Goal: Task Accomplishment & Management: Use online tool/utility

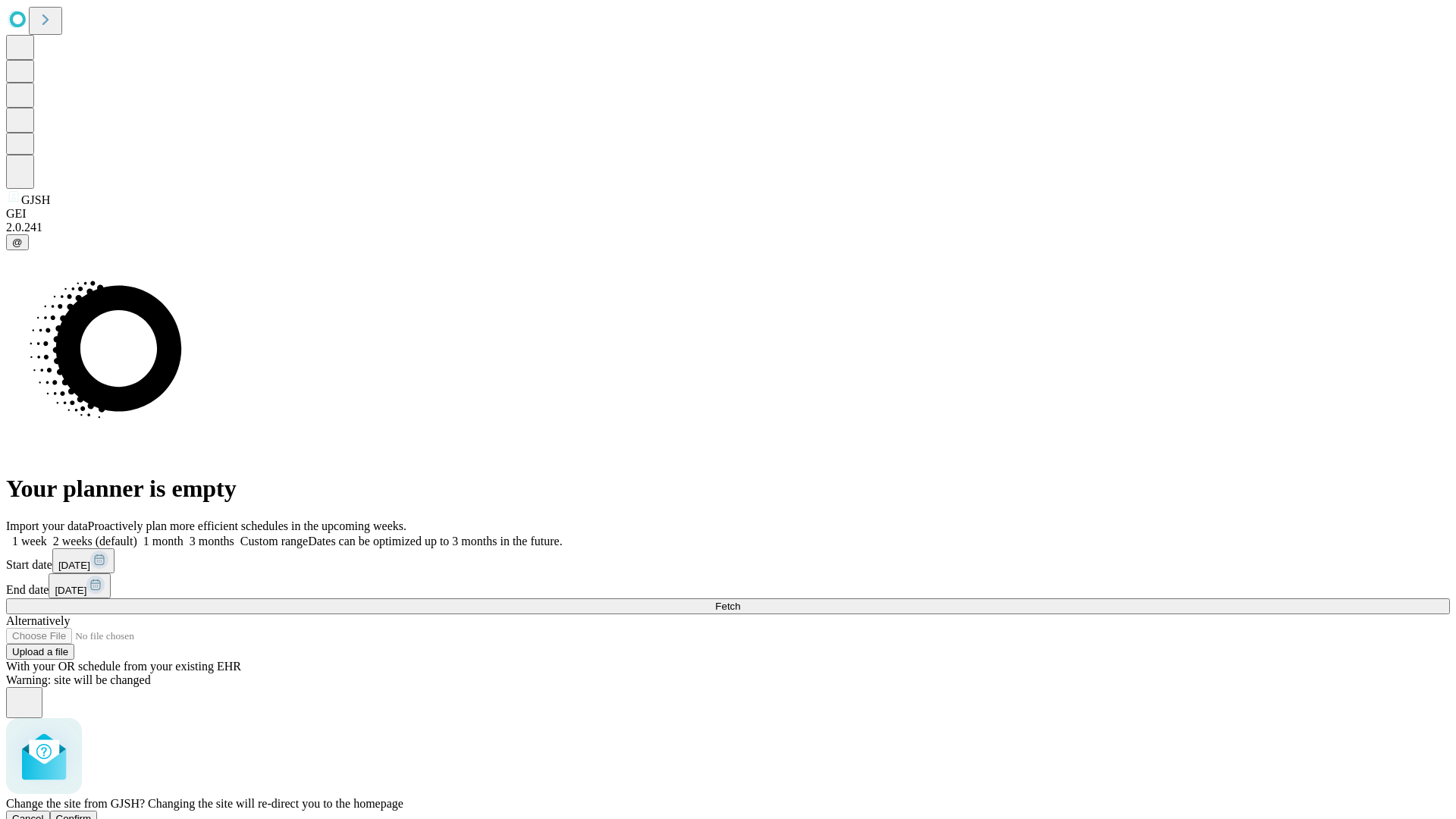
click at [92, 813] on span "Confirm" at bounding box center [74, 818] width 36 height 11
click at [183, 535] on label "1 month" at bounding box center [160, 541] width 46 height 13
click at [740, 601] on span "Fetch" at bounding box center [727, 606] width 25 height 11
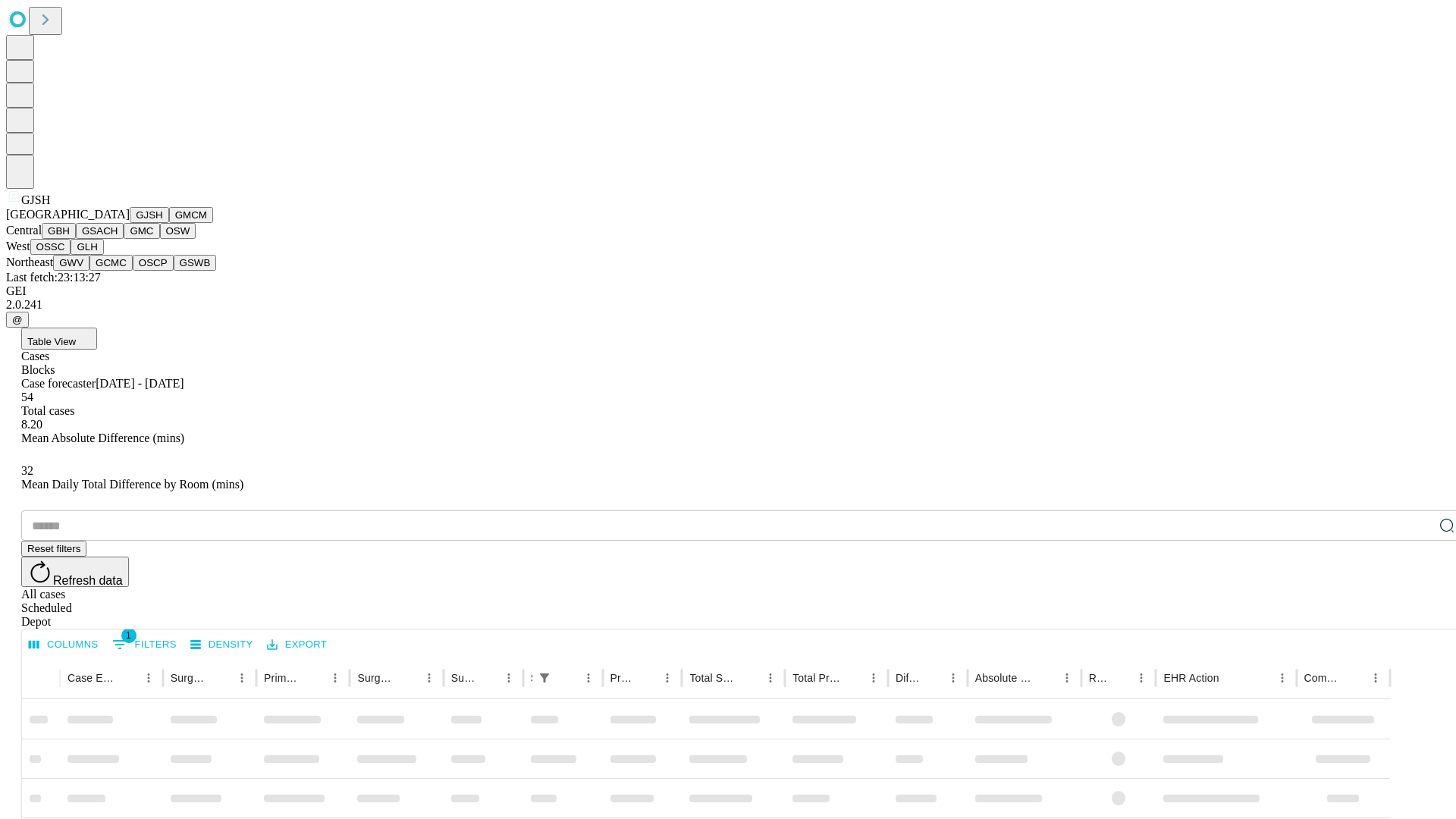
click at [169, 223] on button "GMCM" at bounding box center [190, 215] width 44 height 16
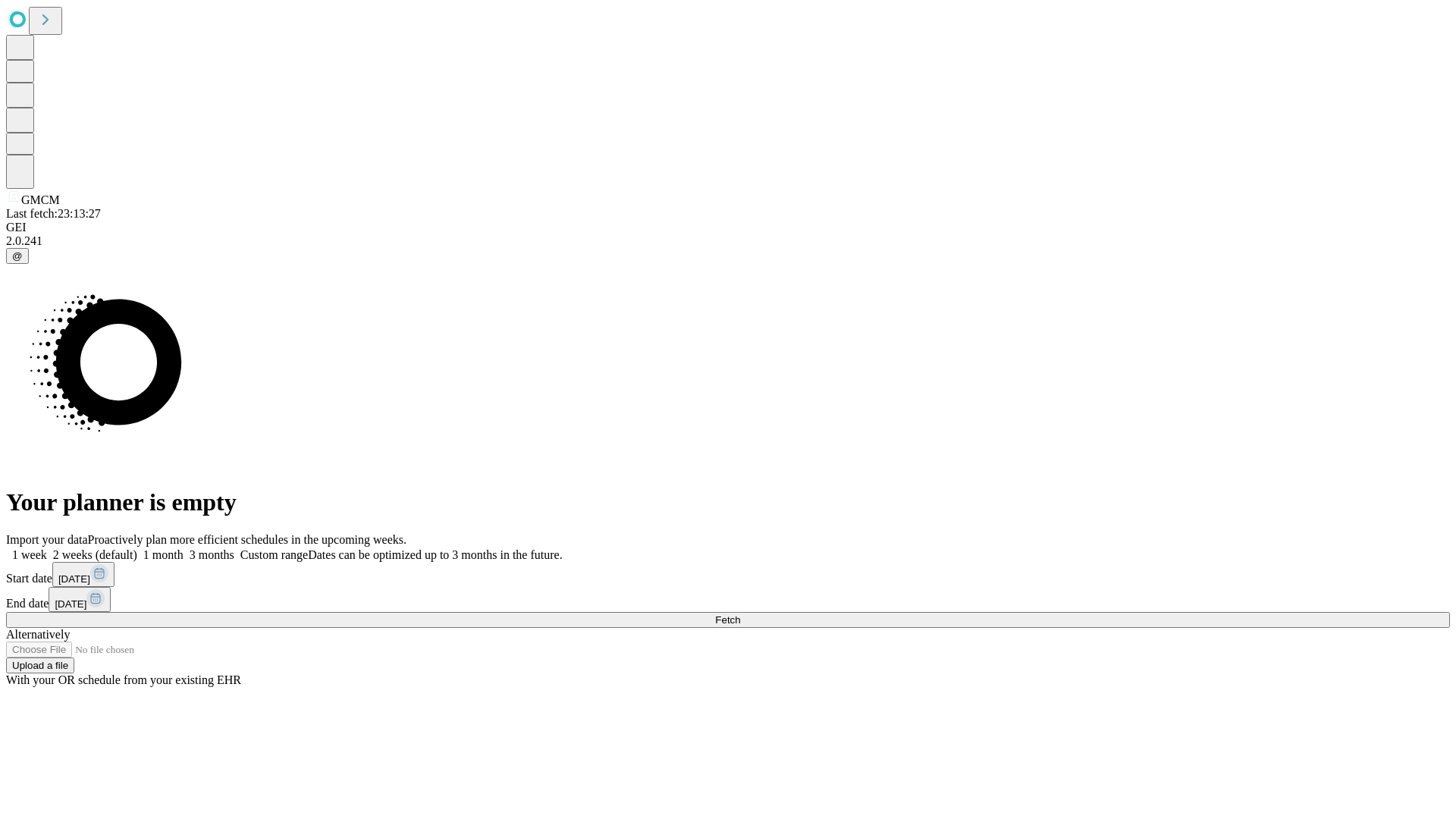
click at [183, 548] on label "1 month" at bounding box center [160, 554] width 46 height 13
click at [740, 614] on span "Fetch" at bounding box center [727, 619] width 25 height 11
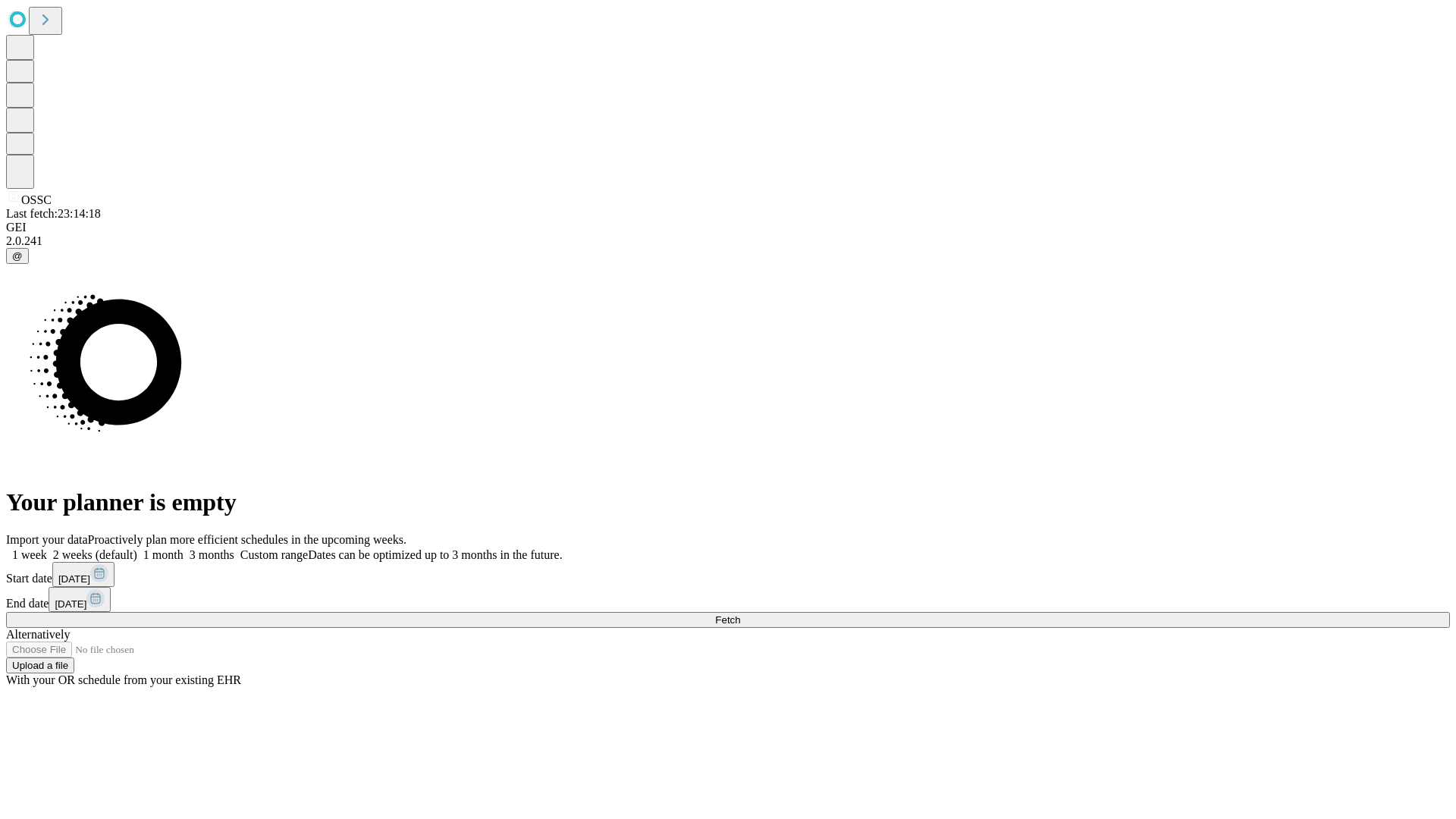
click at [183, 548] on label "1 month" at bounding box center [160, 554] width 46 height 13
click at [740, 614] on span "Fetch" at bounding box center [727, 619] width 25 height 11
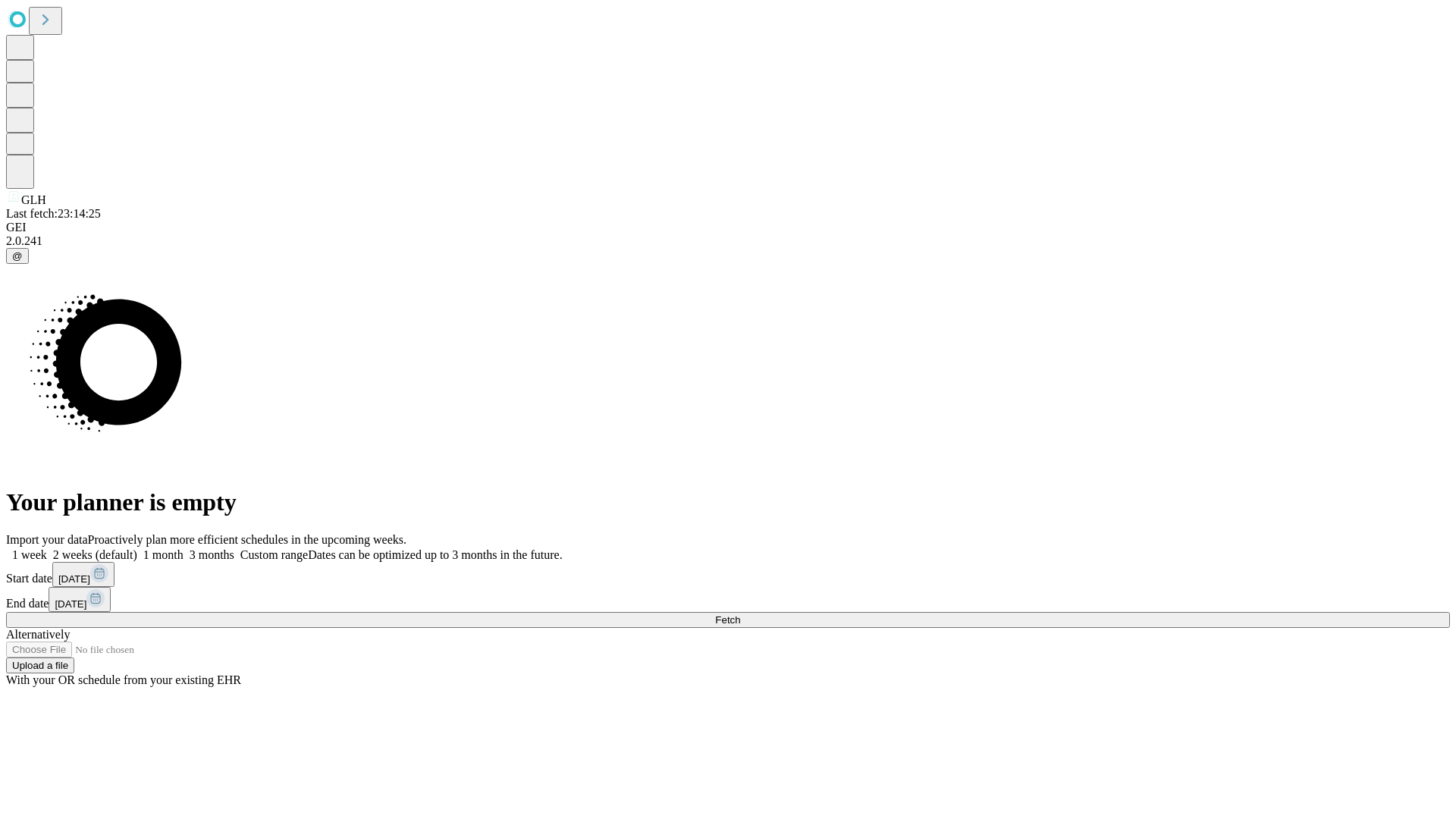
click at [183, 548] on label "1 month" at bounding box center [160, 554] width 46 height 13
click at [740, 614] on span "Fetch" at bounding box center [727, 619] width 25 height 11
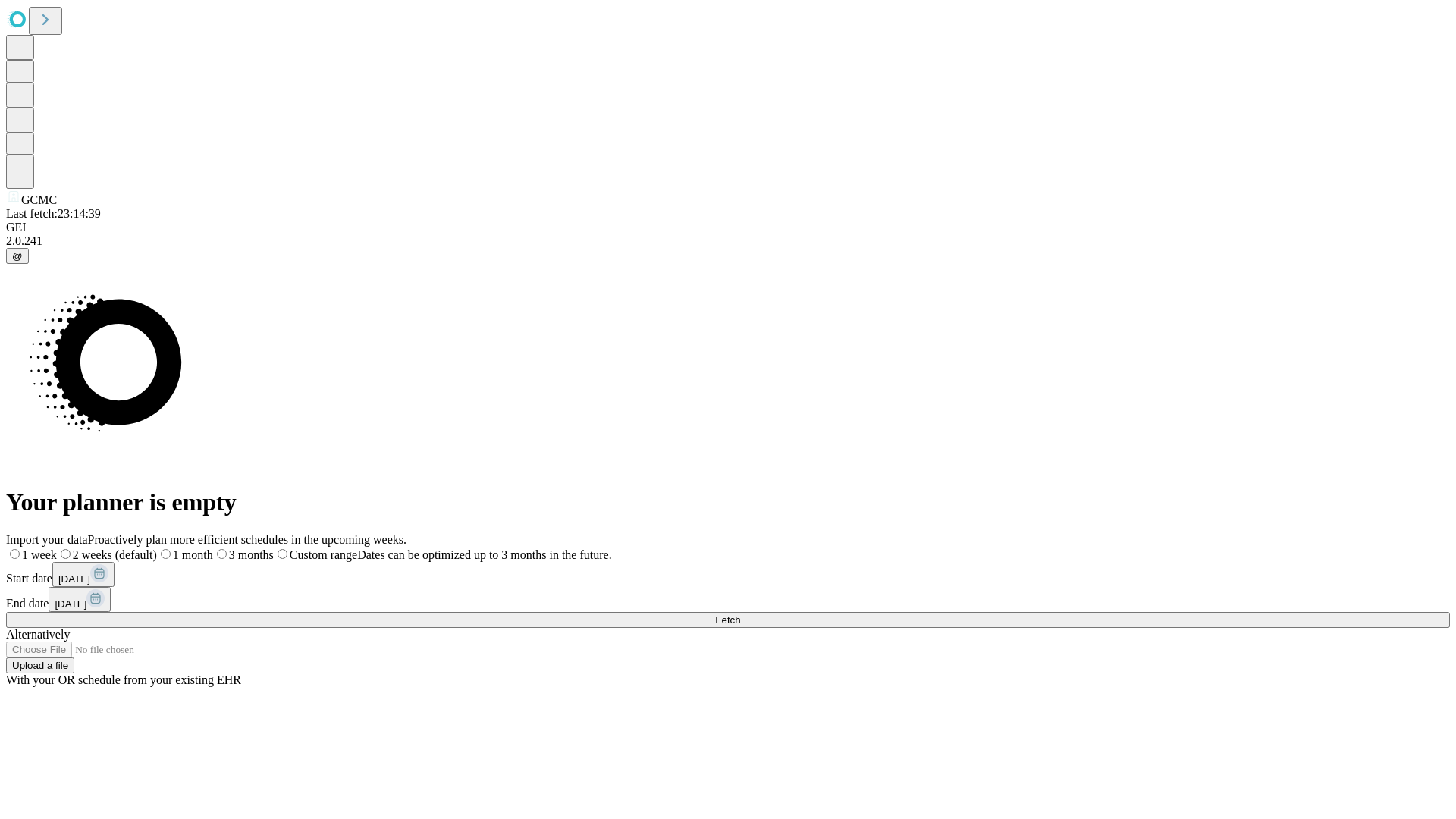
click at [213, 548] on label "1 month" at bounding box center [184, 554] width 56 height 13
click at [740, 614] on span "Fetch" at bounding box center [727, 619] width 25 height 11
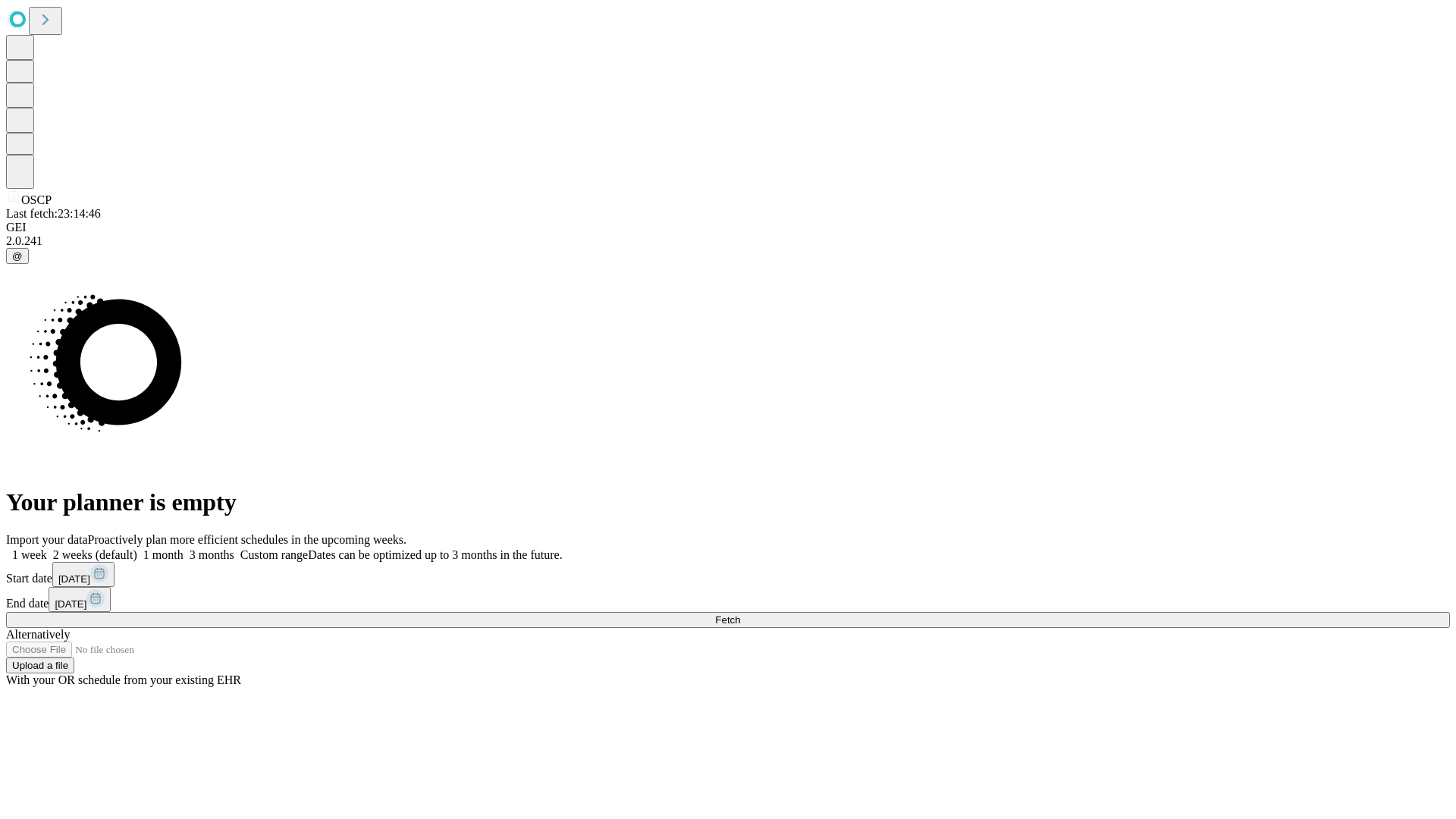
click at [183, 548] on label "1 month" at bounding box center [160, 554] width 46 height 13
click at [740, 614] on span "Fetch" at bounding box center [727, 619] width 25 height 11
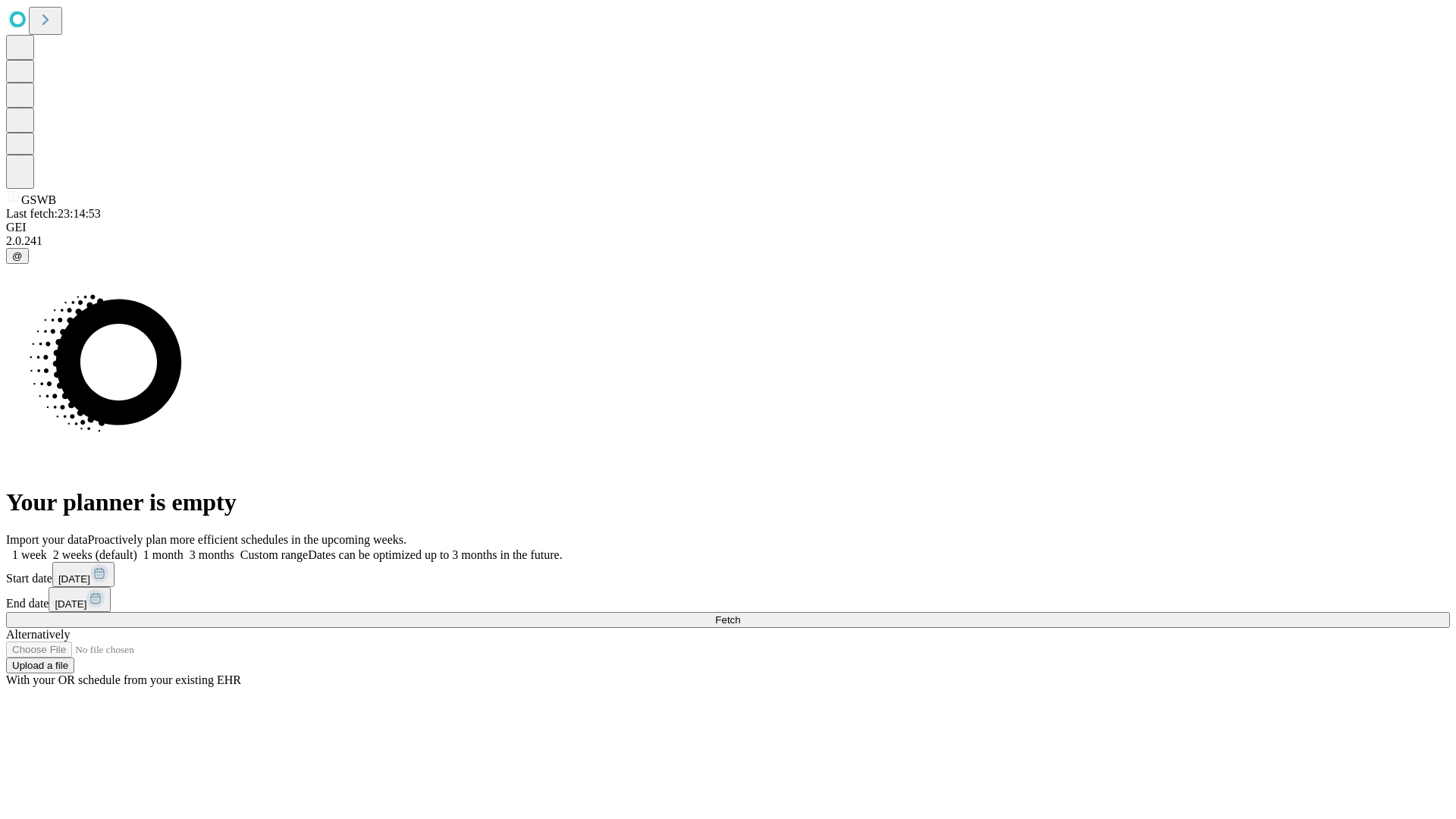
click at [183, 548] on label "1 month" at bounding box center [160, 554] width 46 height 13
click at [740, 614] on span "Fetch" at bounding box center [727, 619] width 25 height 11
